Goal: Register for event/course

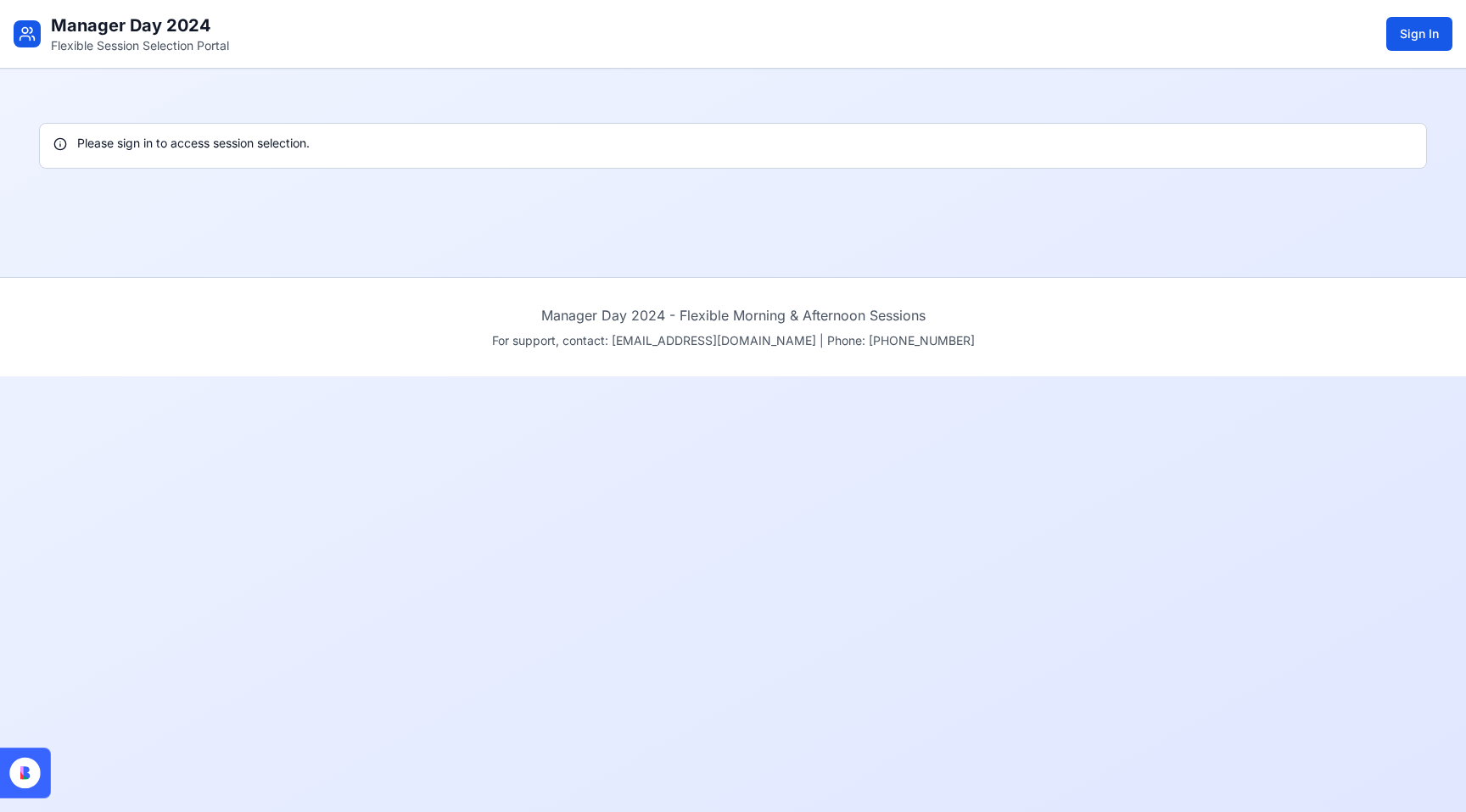
click at [362, 571] on div "Manager Day 2024 Flexible Session Selection Portal Sign In Please sign in to ac…" at bounding box center [733, 406] width 1466 height 812
click at [22, 774] on icon at bounding box center [22, 773] width 3 height 13
click at [142, 46] on p "Flexible Session Selection Portal" at bounding box center [140, 45] width 178 height 17
click at [21, 33] on icon at bounding box center [27, 33] width 17 height 17
click at [1405, 31] on button "Sign In" at bounding box center [1419, 33] width 66 height 33
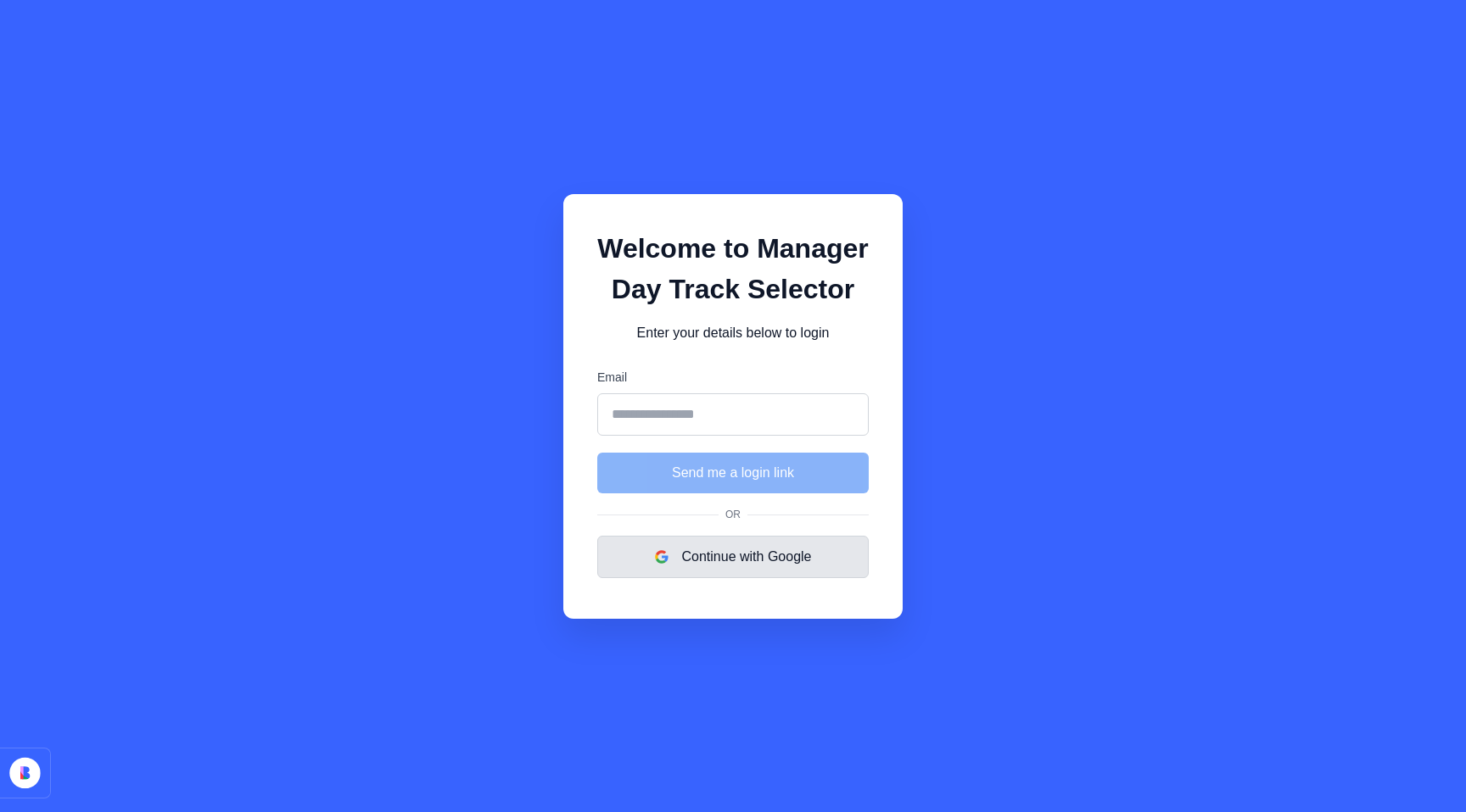
click at [713, 565] on button "Continue with Google" at bounding box center [733, 557] width 272 height 42
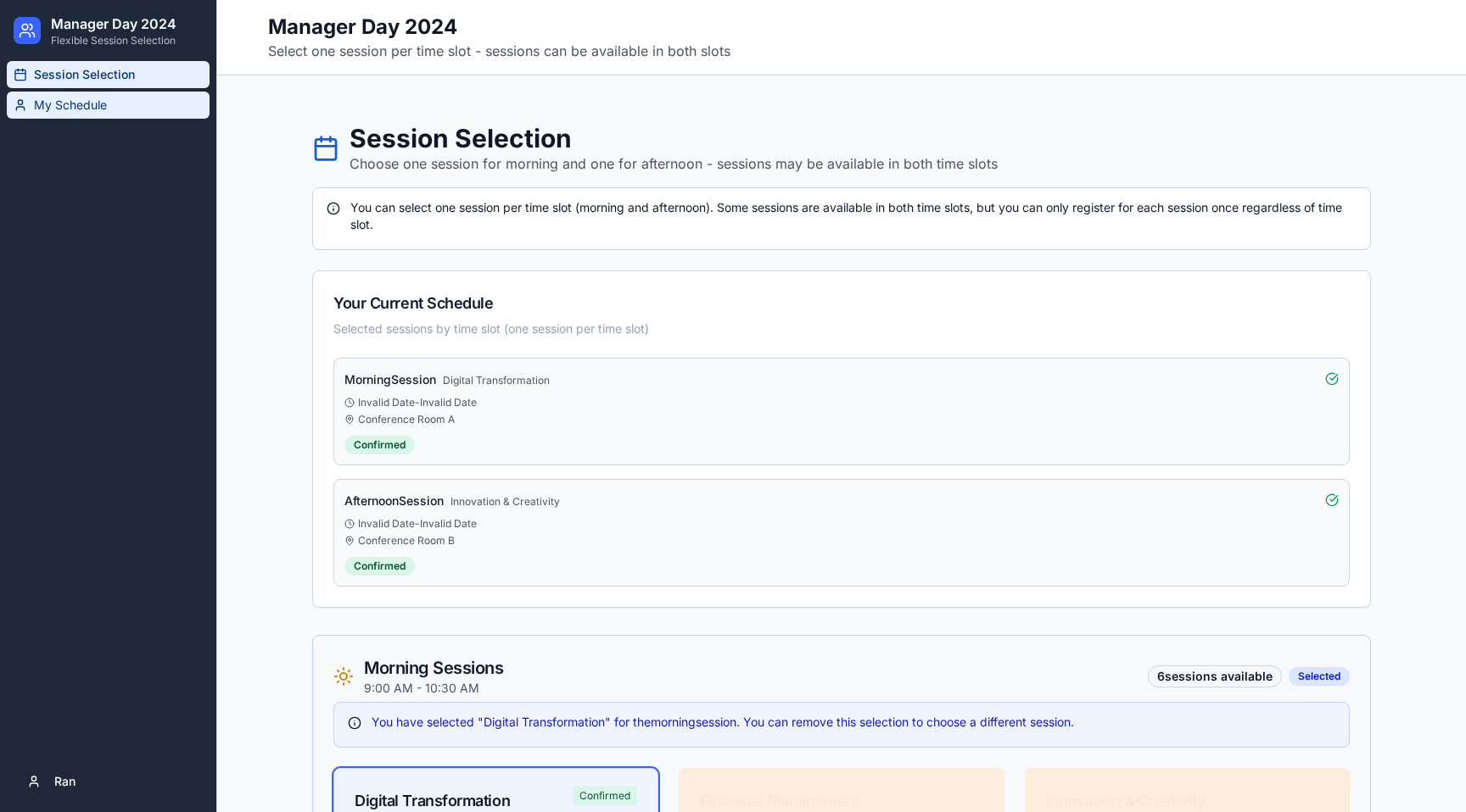
click at [88, 100] on span "My Schedule" at bounding box center [70, 104] width 73 height 17
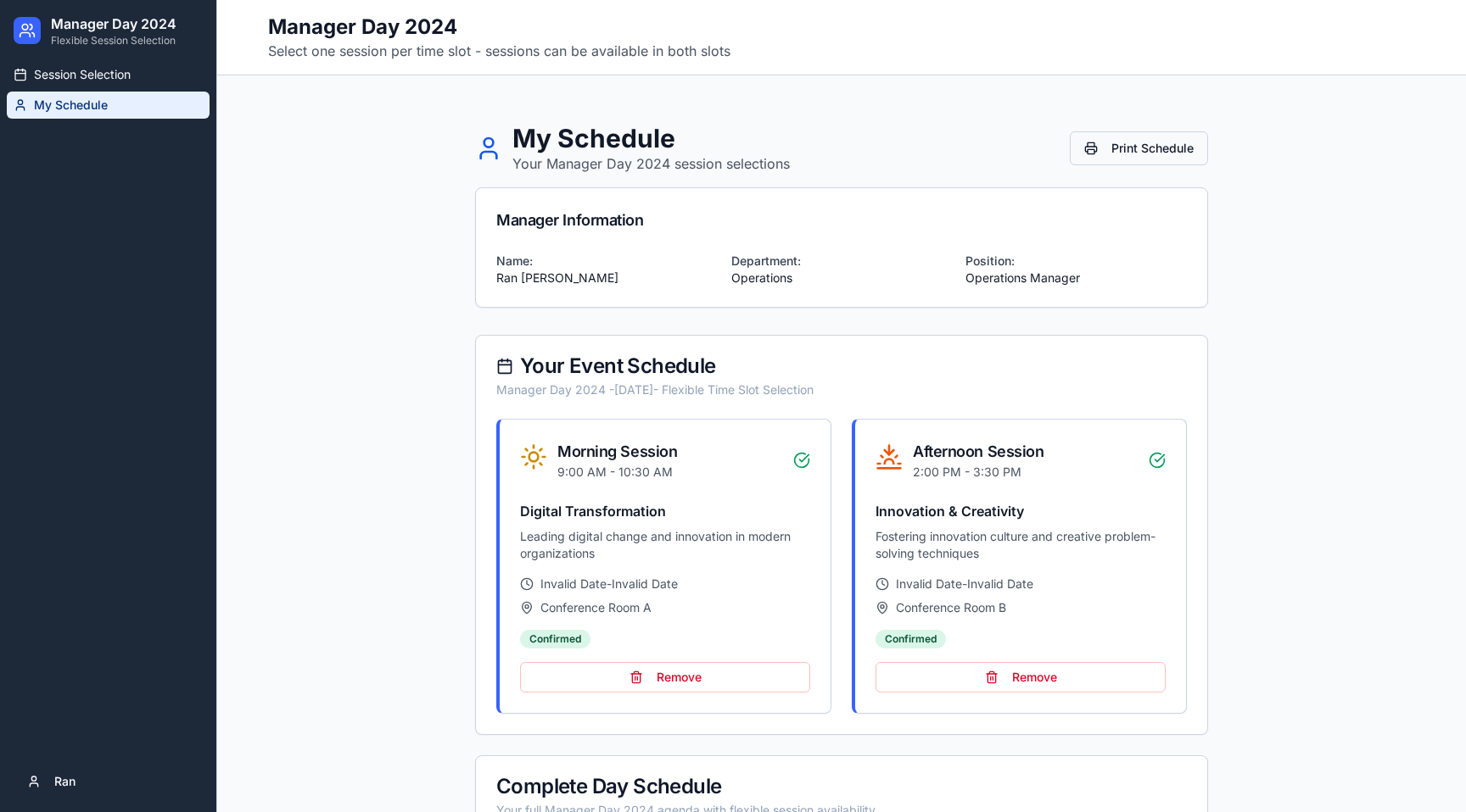
click at [1157, 155] on button "Print Schedule" at bounding box center [1139, 149] width 138 height 33
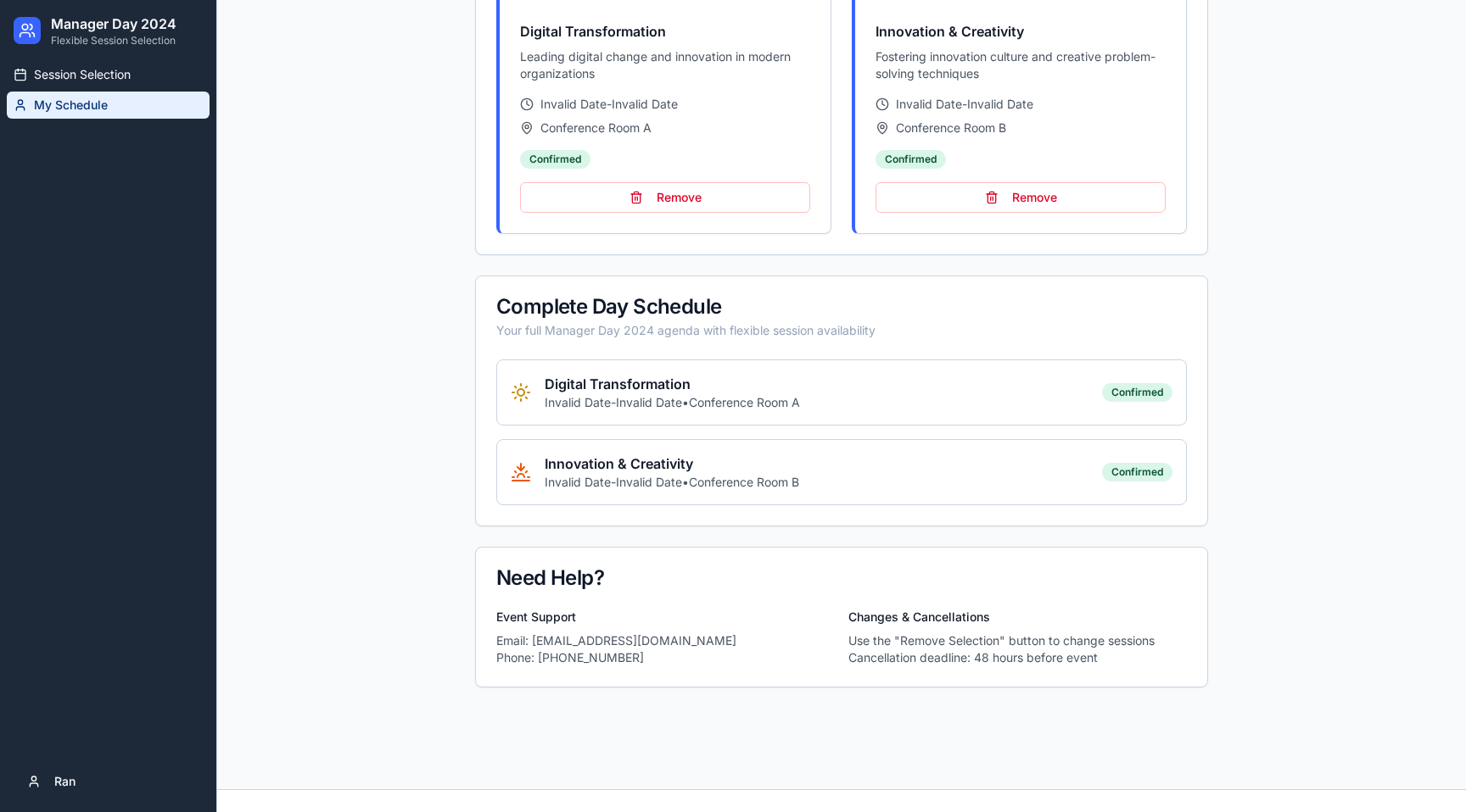
scroll to position [491, 0]
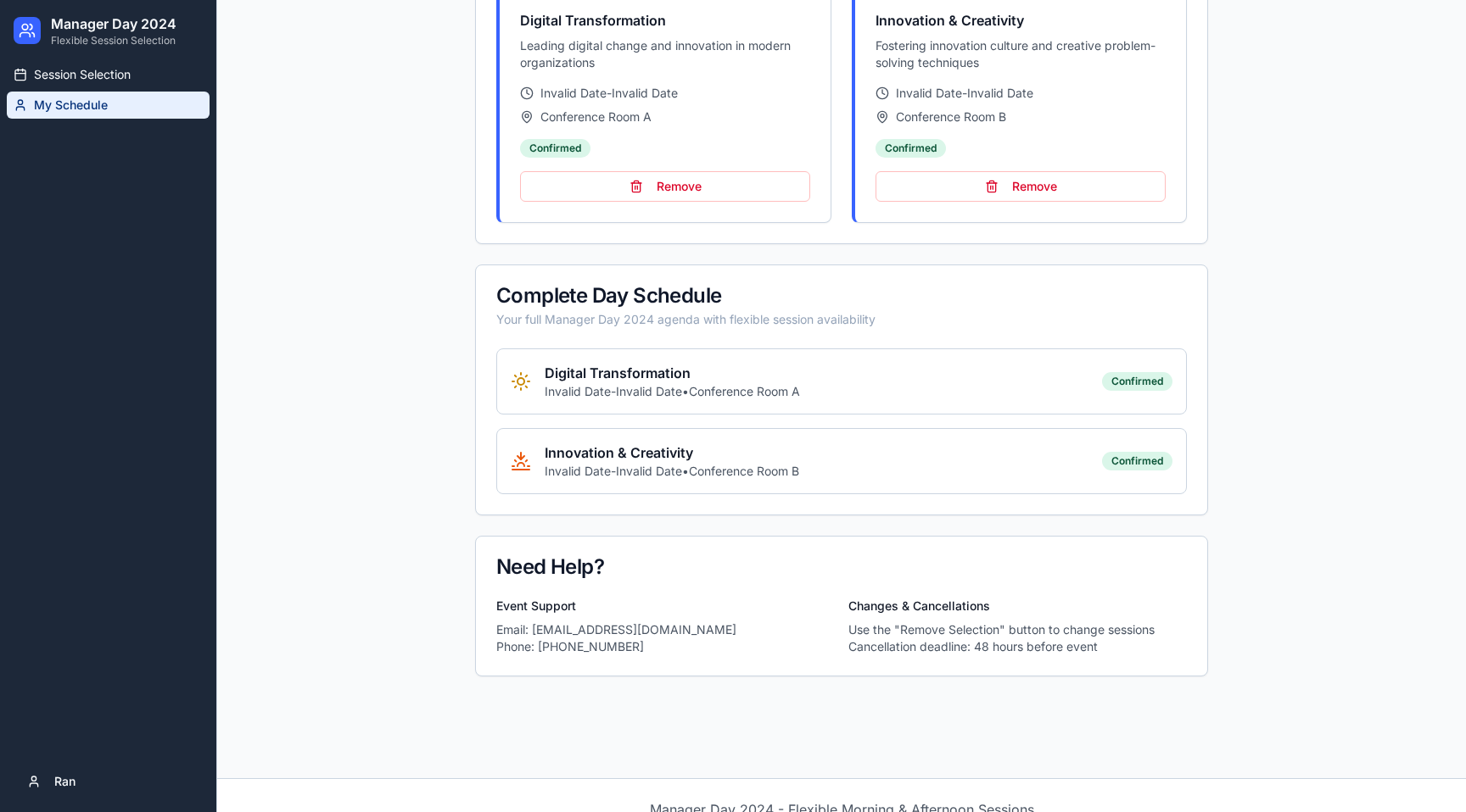
click at [669, 402] on div "Digital Transformation Invalid Date - Invalid Date • Conference Room A Confirmed" at bounding box center [841, 381] width 690 height 66
click at [641, 388] on p "Invalid Date - Invalid Date • Conference Room A" at bounding box center [671, 391] width 255 height 17
drag, startPoint x: 512, startPoint y: 306, endPoint x: 1039, endPoint y: 303, distance: 527.0
click at [1039, 303] on div "Complete Day Schedule" at bounding box center [841, 295] width 690 height 21
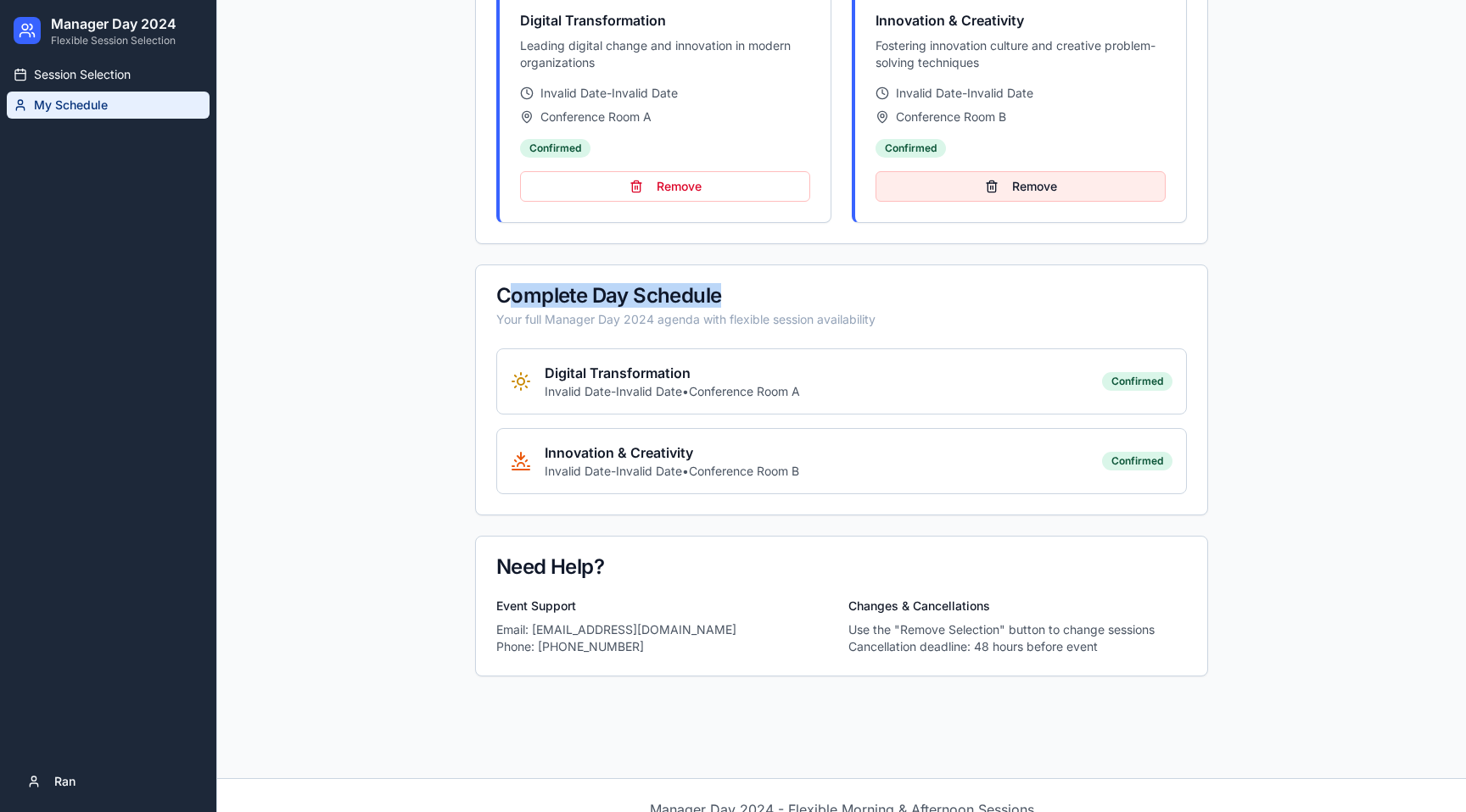
click at [1042, 186] on button "Remove" at bounding box center [1020, 186] width 290 height 31
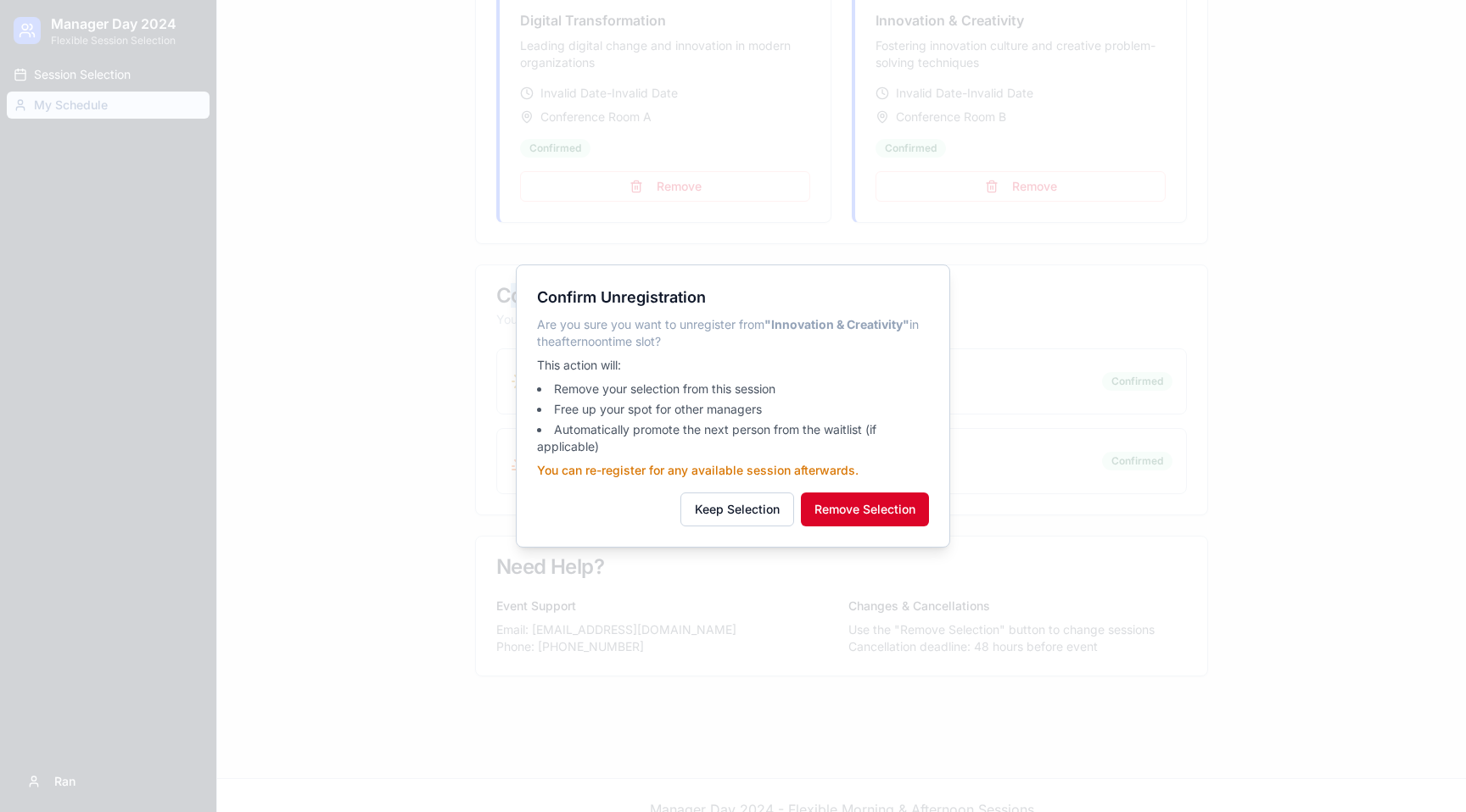
click at [863, 506] on button "Remove Selection" at bounding box center [864, 510] width 128 height 33
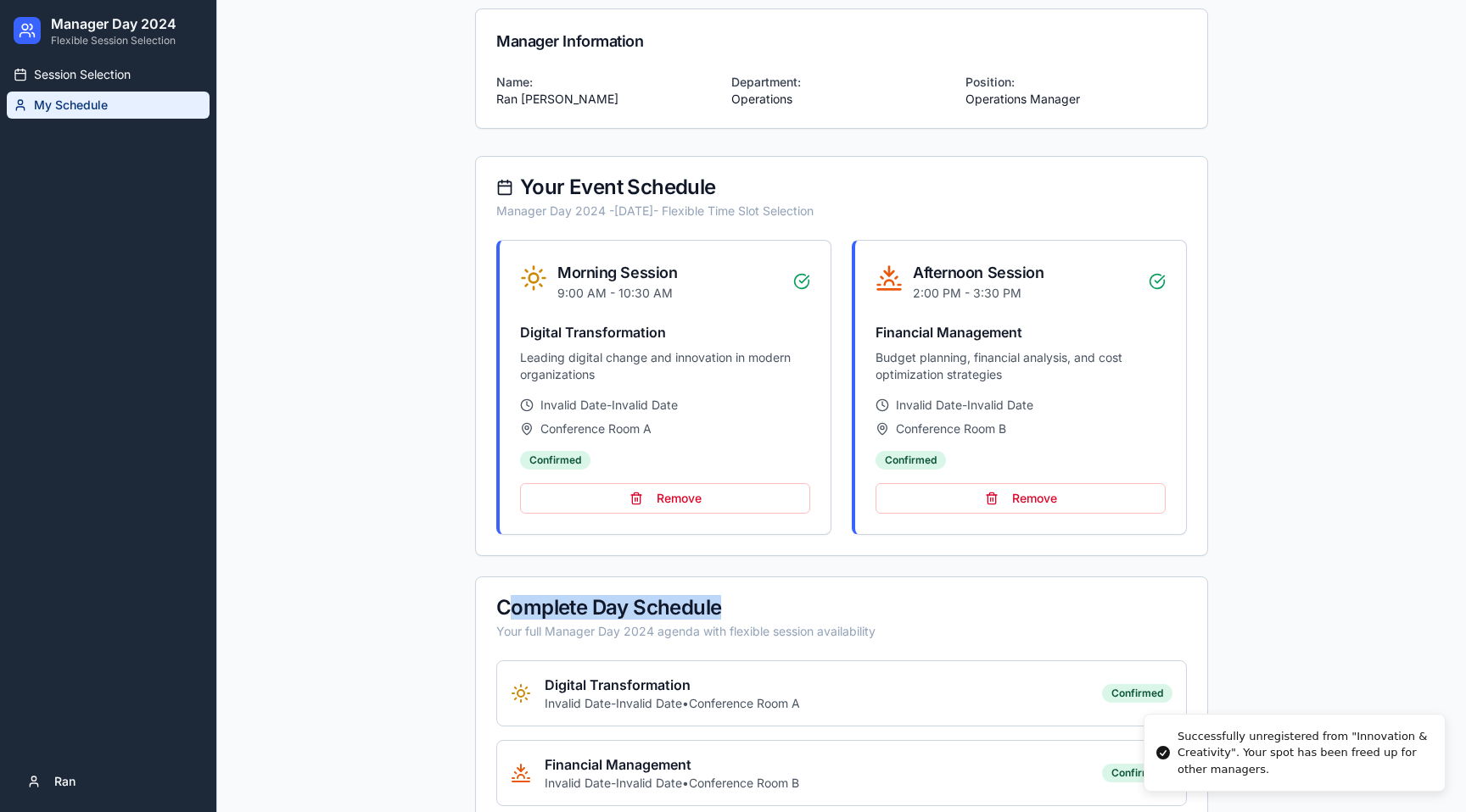
scroll to position [542, 0]
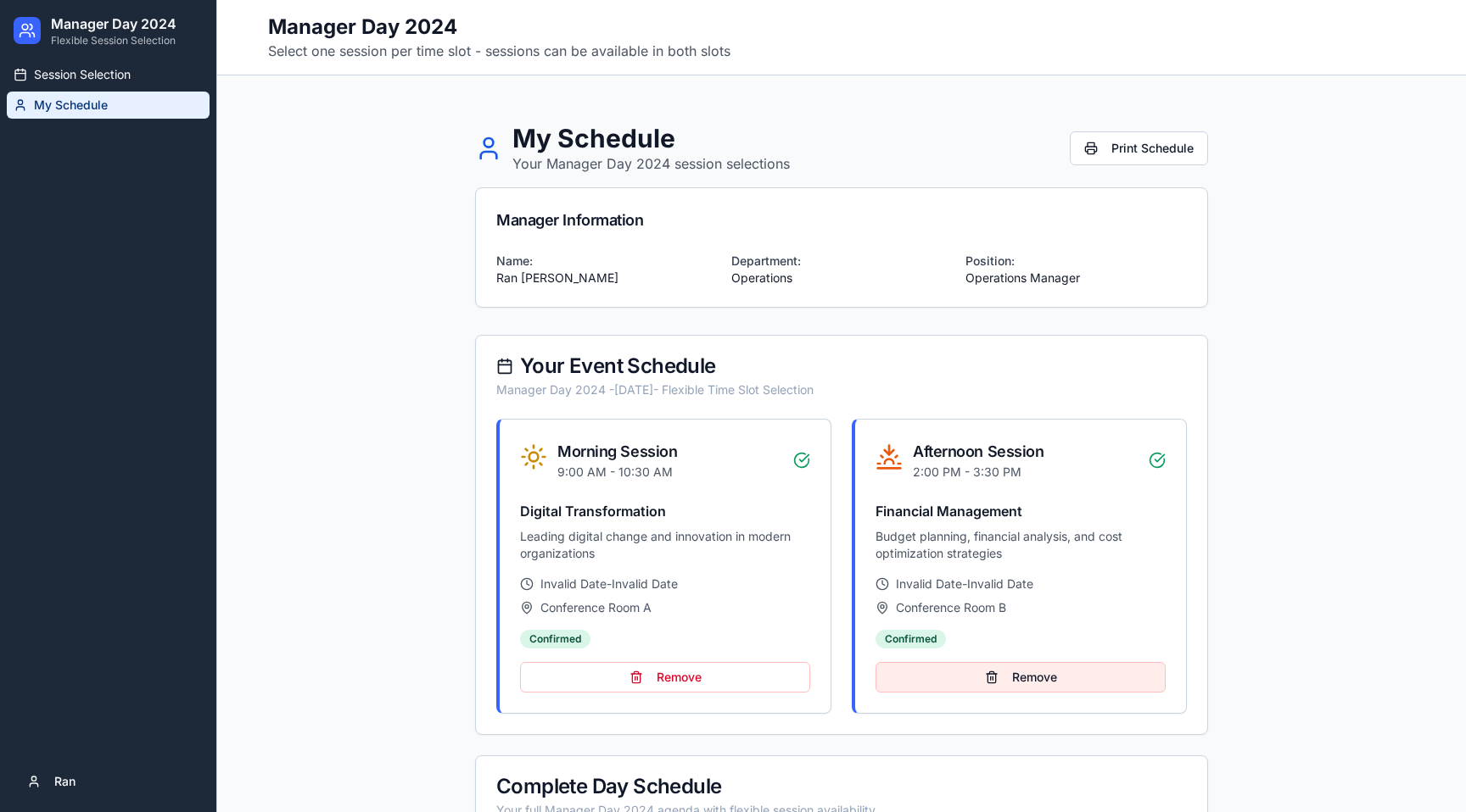
click at [1032, 682] on button "Remove" at bounding box center [1020, 677] width 290 height 31
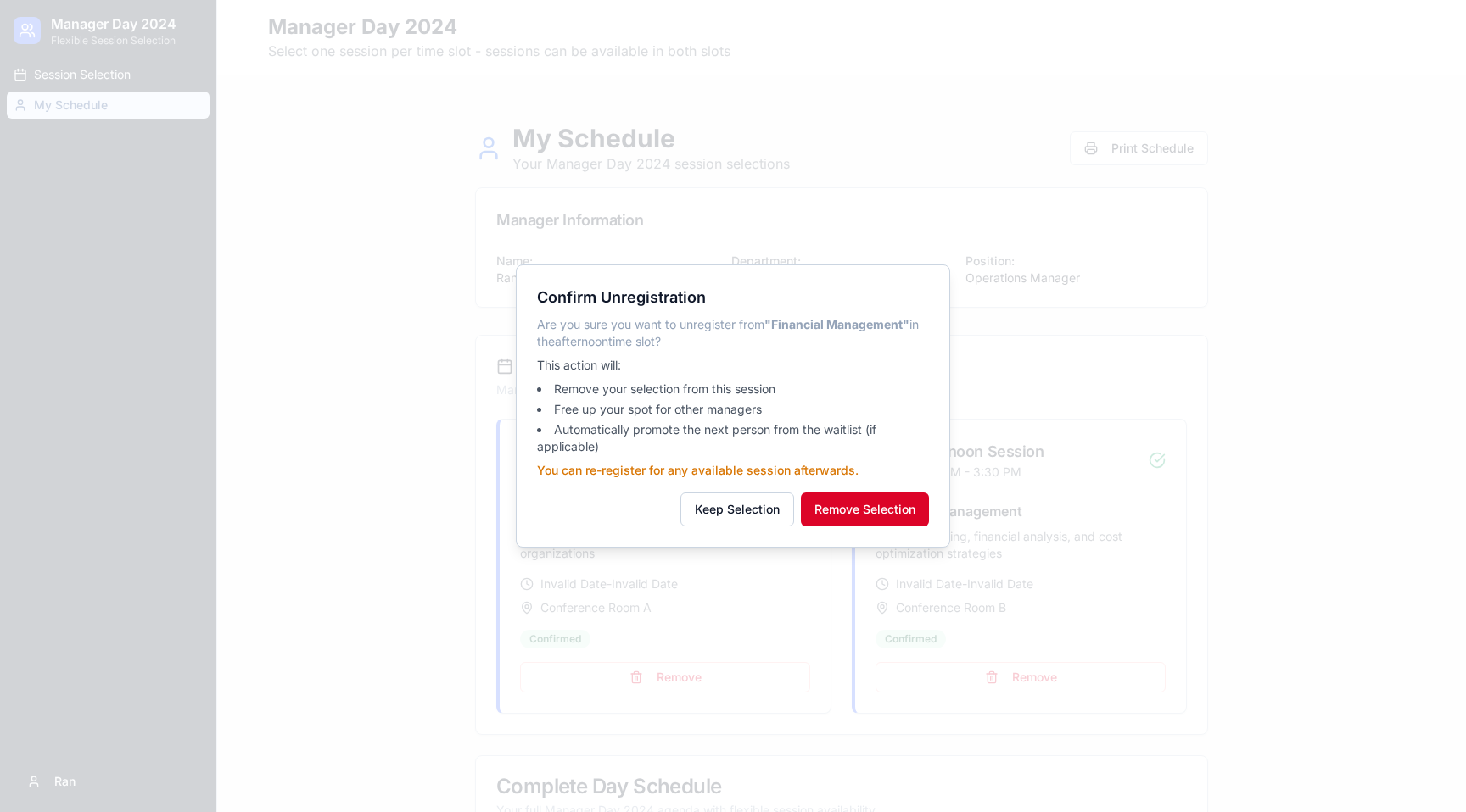
click at [864, 502] on button "Remove Selection" at bounding box center [864, 510] width 128 height 33
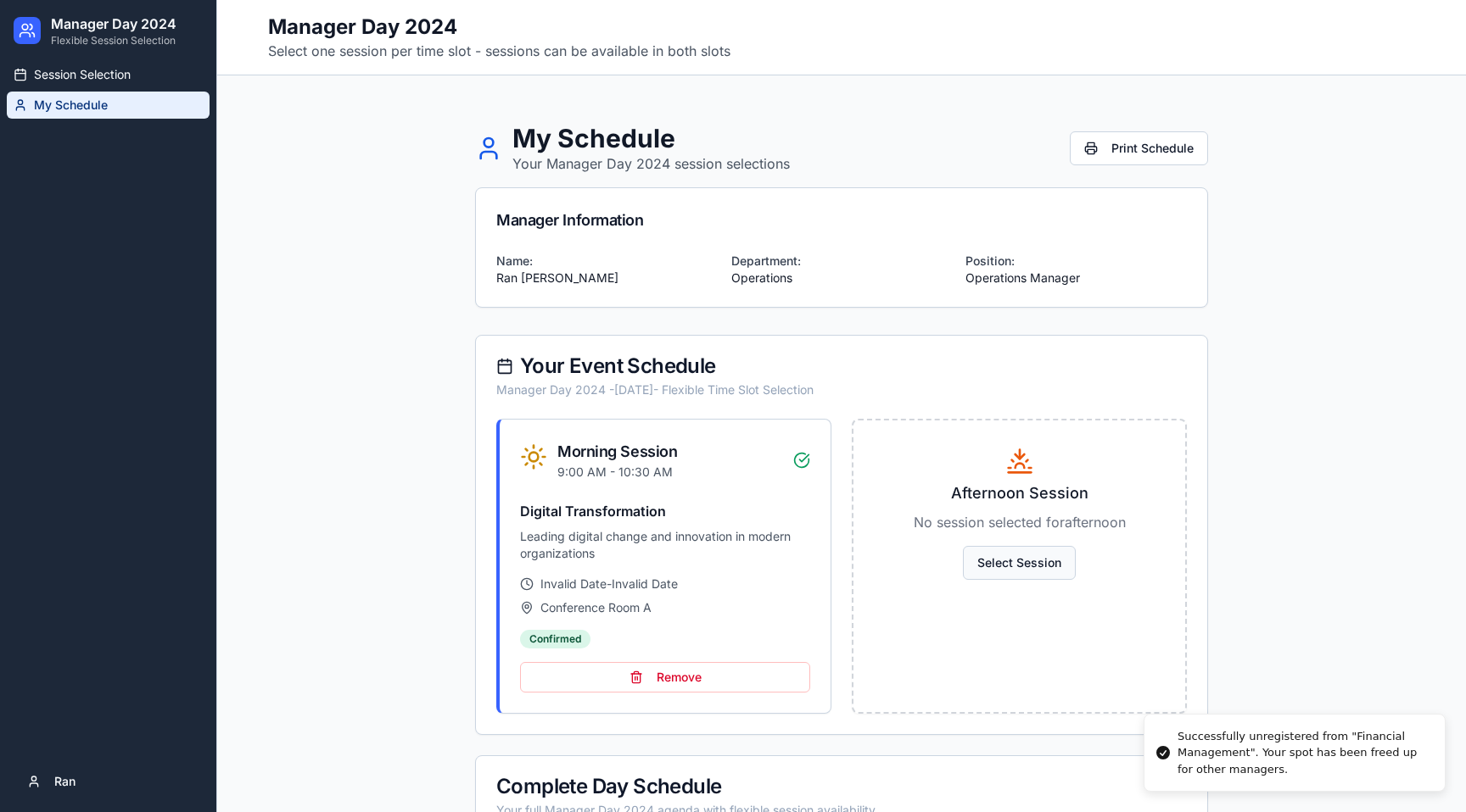
click at [1010, 556] on button "Select Session" at bounding box center [1019, 563] width 113 height 33
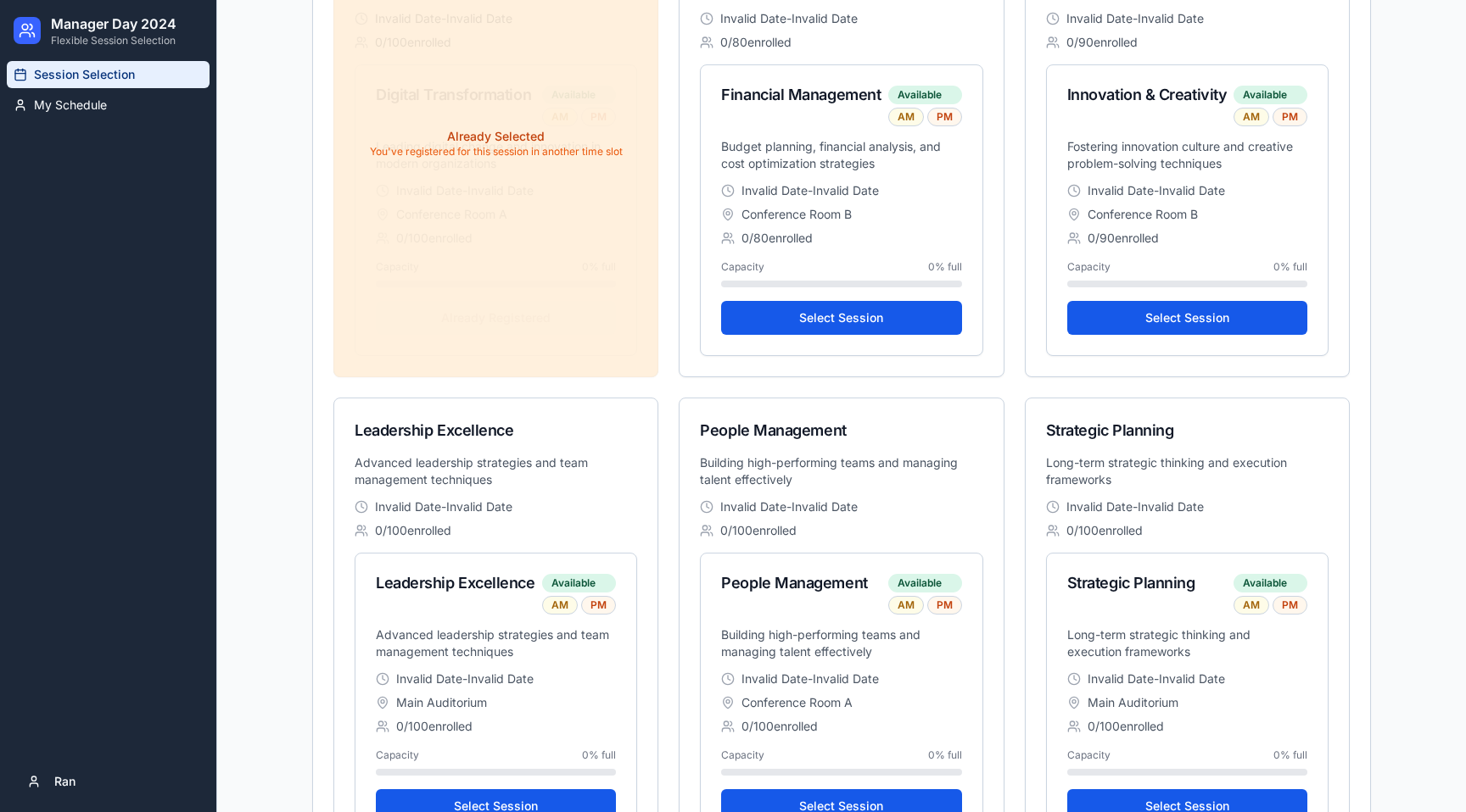
scroll to position [1873, 0]
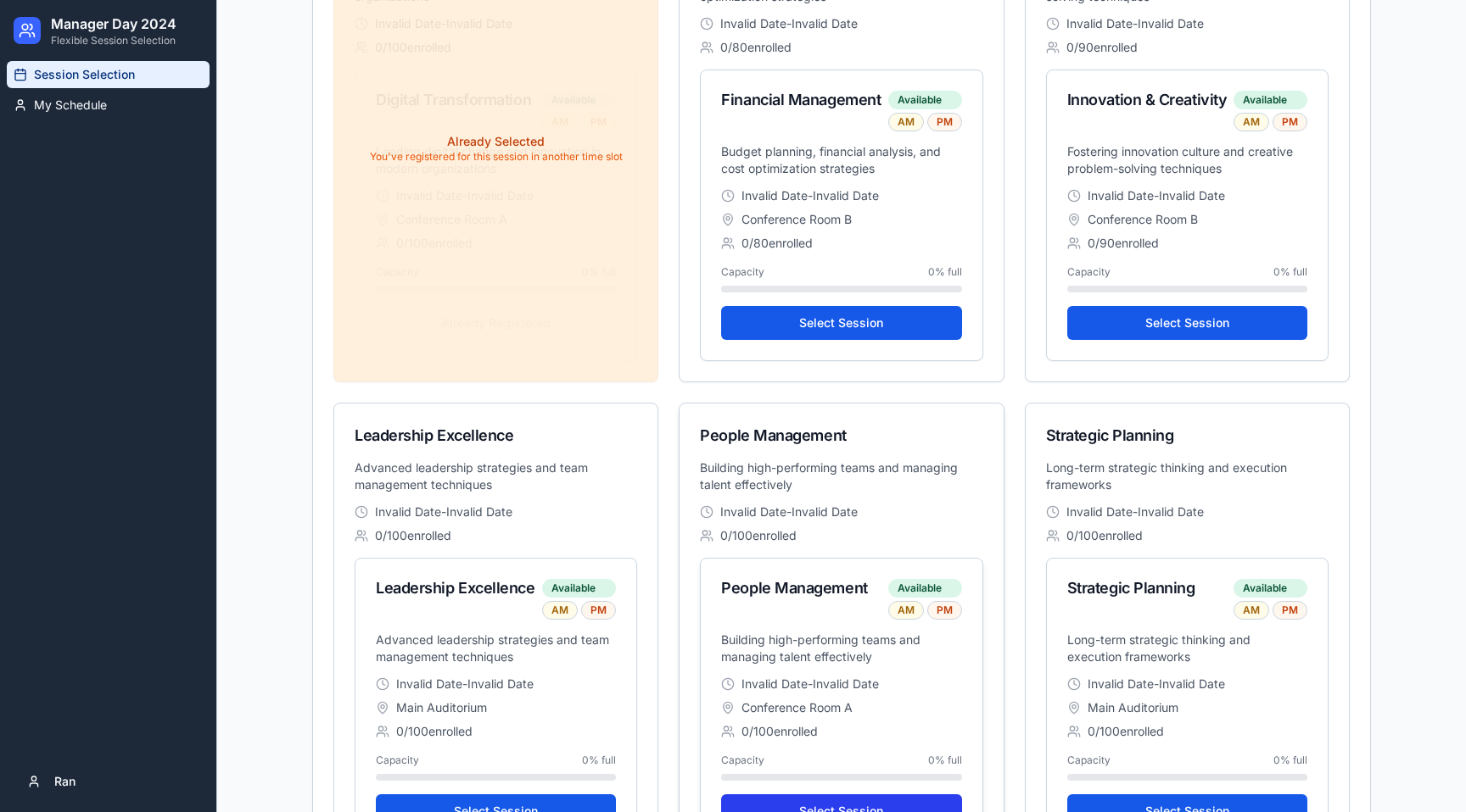
click at [874, 804] on button "Select Session" at bounding box center [841, 811] width 240 height 33
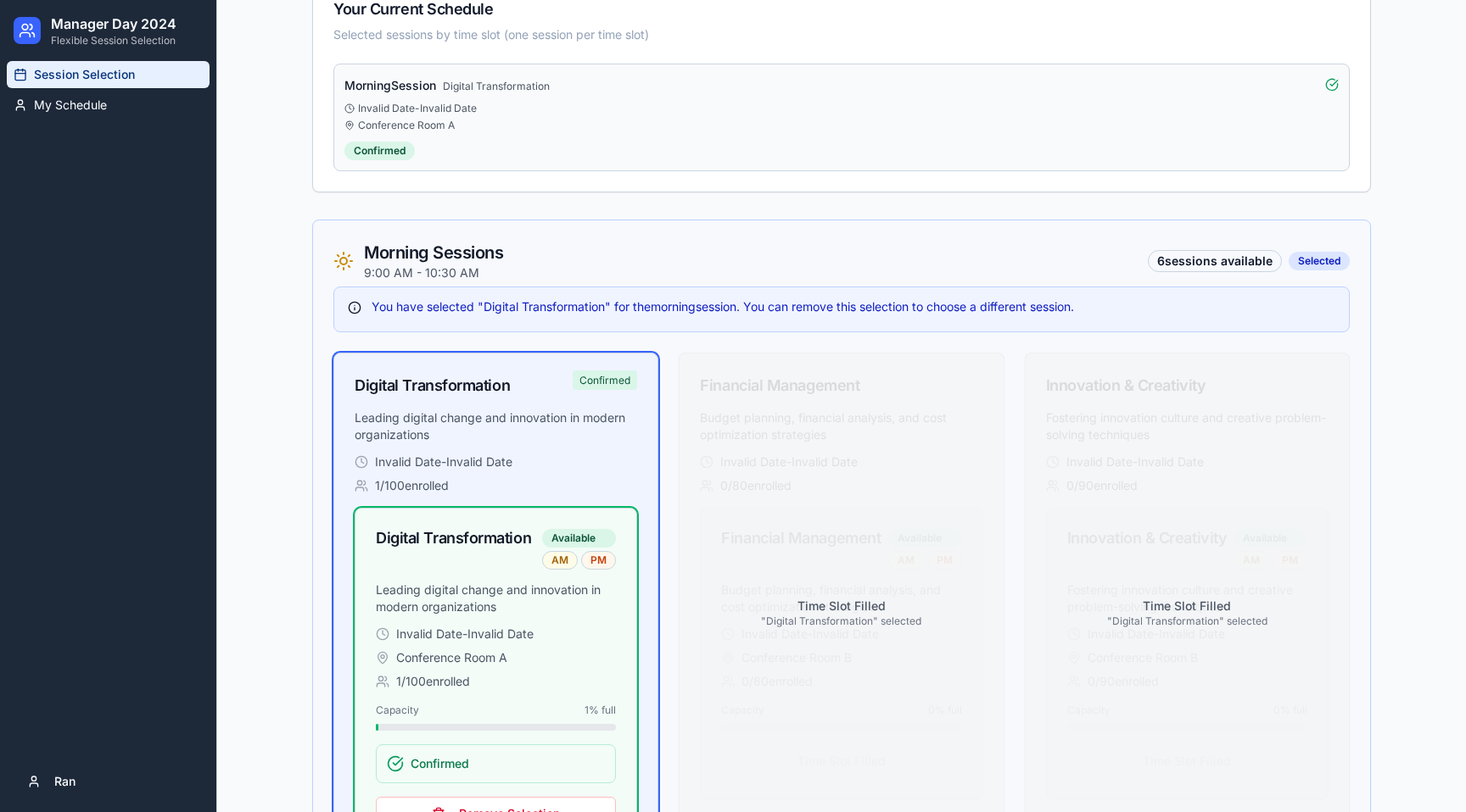
scroll to position [0, 0]
